Goal: Information Seeking & Learning: Learn about a topic

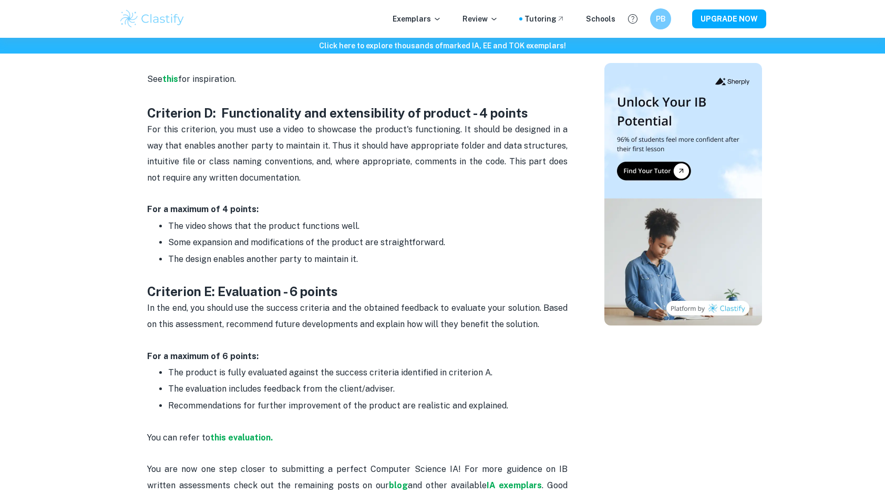
scroll to position [1734, 0]
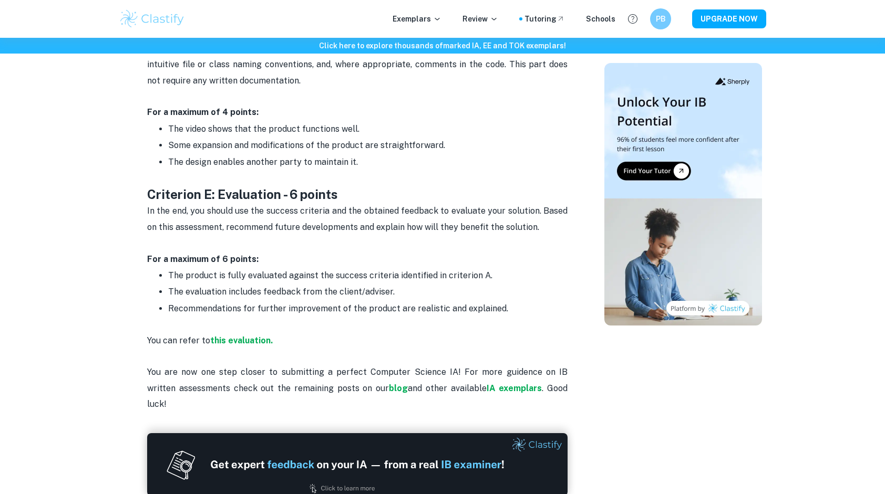
drag, startPoint x: 167, startPoint y: 279, endPoint x: 393, endPoint y: 283, distance: 225.5
click at [393, 283] on ul "The product is fully evaluated against the success criteria identified in crite…" at bounding box center [357, 291] width 420 height 49
drag, startPoint x: 393, startPoint y: 283, endPoint x: 416, endPoint y: 289, distance: 24.0
click at [416, 301] on p "Recommendations for further improvement of the product are realistic and explai…" at bounding box center [367, 309] width 399 height 16
drag, startPoint x: 499, startPoint y: 299, endPoint x: 342, endPoint y: 295, distance: 157.7
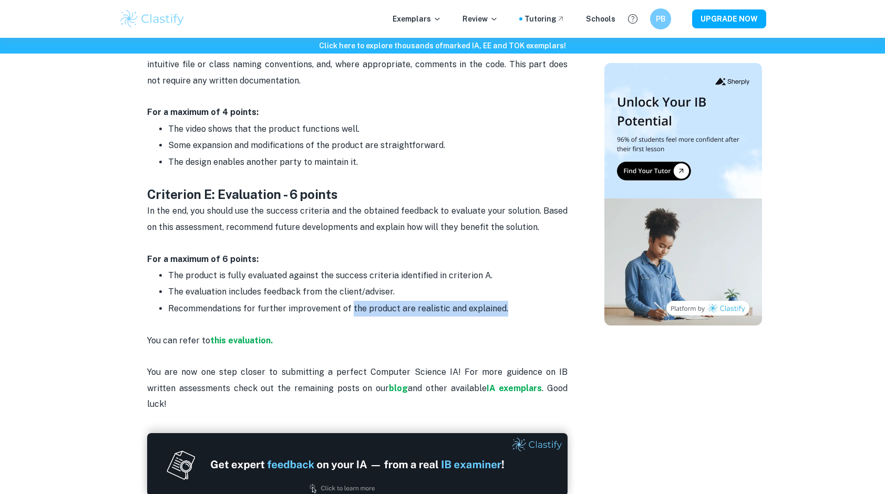
click at [342, 304] on span "Recommendations for further improvement of the product are realistic and explai…" at bounding box center [338, 309] width 340 height 10
drag, startPoint x: 342, startPoint y: 295, endPoint x: 314, endPoint y: 296, distance: 27.3
click at [314, 304] on span "Recommendations for further improvement of the product are realistic and explai…" at bounding box center [338, 309] width 340 height 10
click at [182, 287] on span "The evaluation includes feedback from the client/adviser." at bounding box center [281, 292] width 226 height 10
click at [181, 287] on span "The evaluation includes feedback from the client/adviser." at bounding box center [281, 292] width 226 height 10
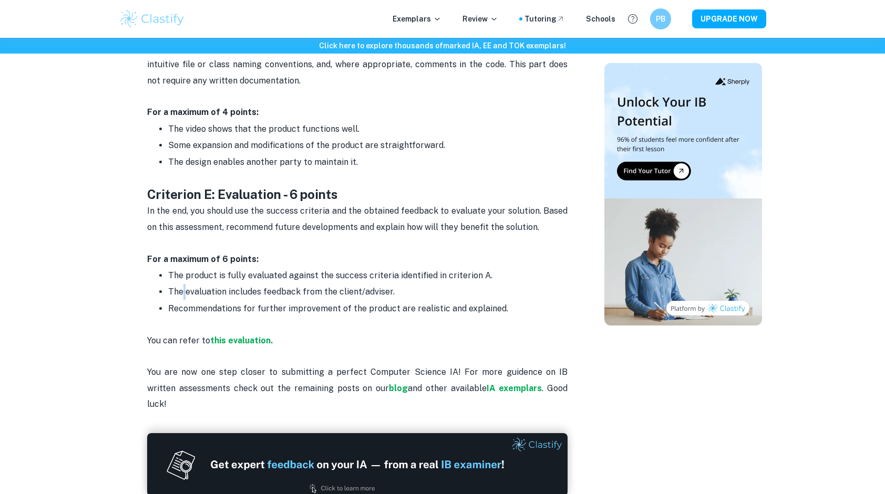
click at [181, 287] on span "The evaluation includes feedback from the client/adviser." at bounding box center [281, 292] width 226 height 10
click at [309, 304] on span "Recommendations for further improvement of the product are realistic and explai…" at bounding box center [338, 309] width 340 height 10
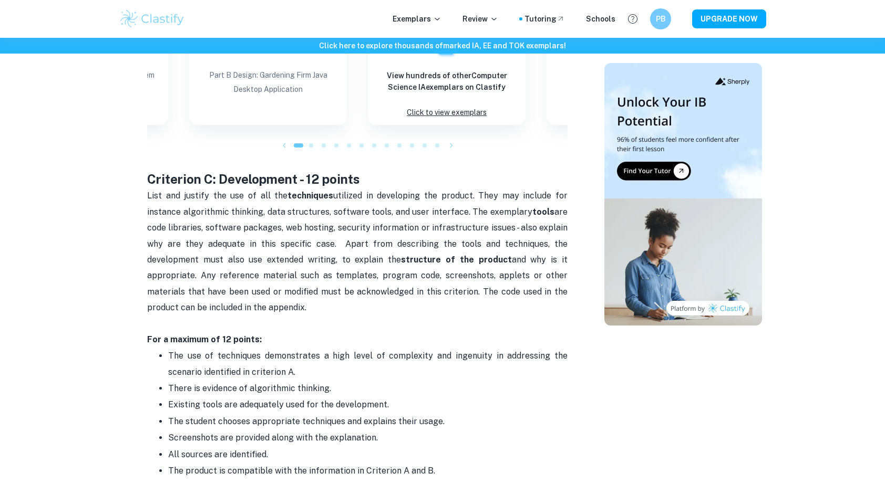
scroll to position [1209, 0]
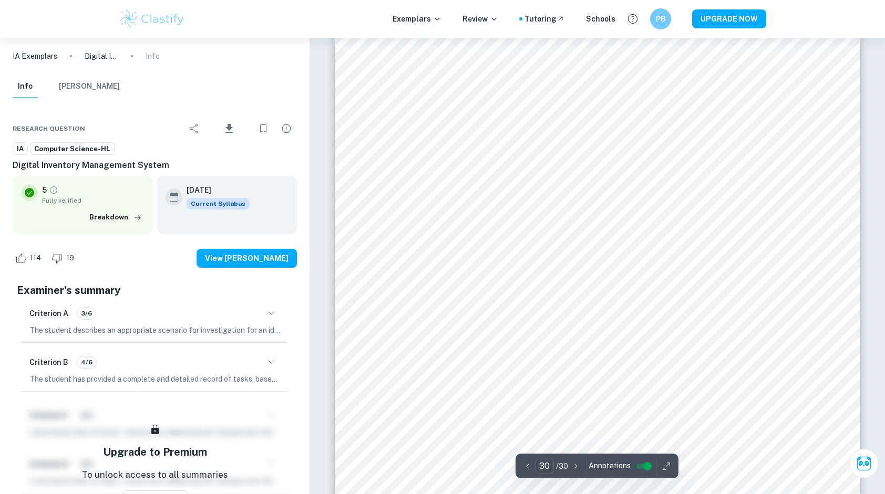
scroll to position [22140, 0]
